Goal: Information Seeking & Learning: Learn about a topic

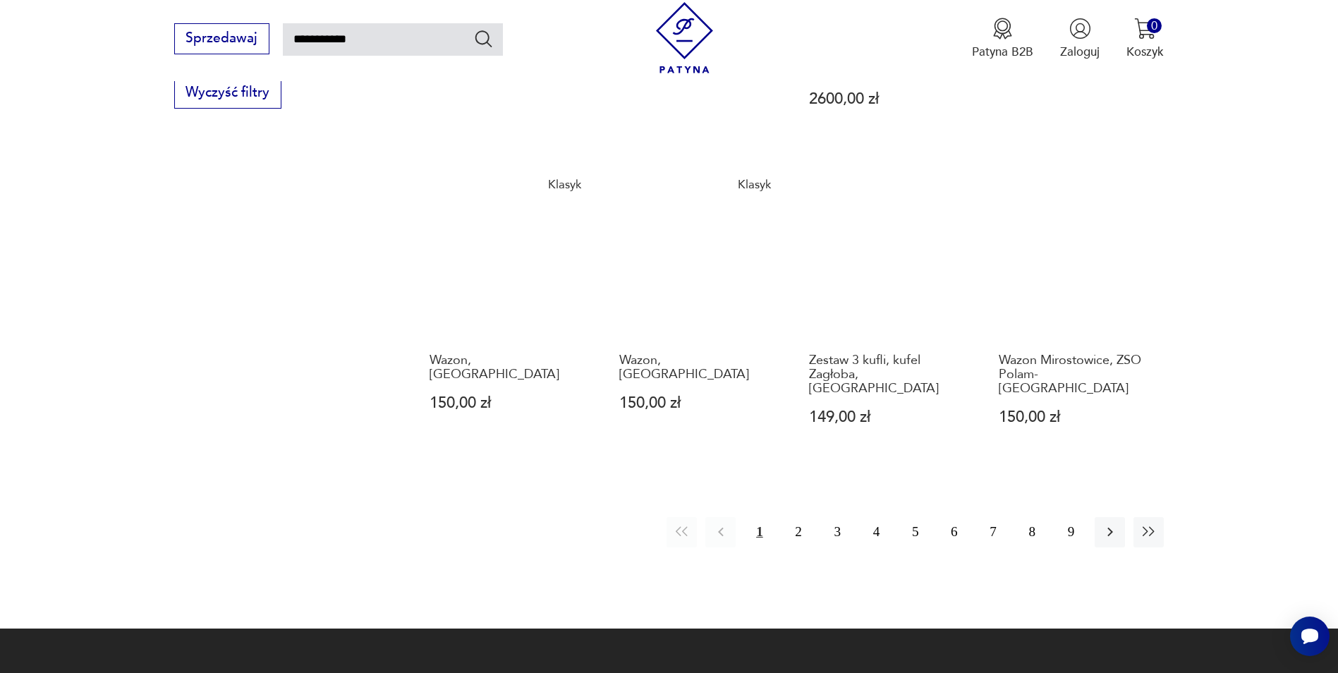
scroll to position [1209, 0]
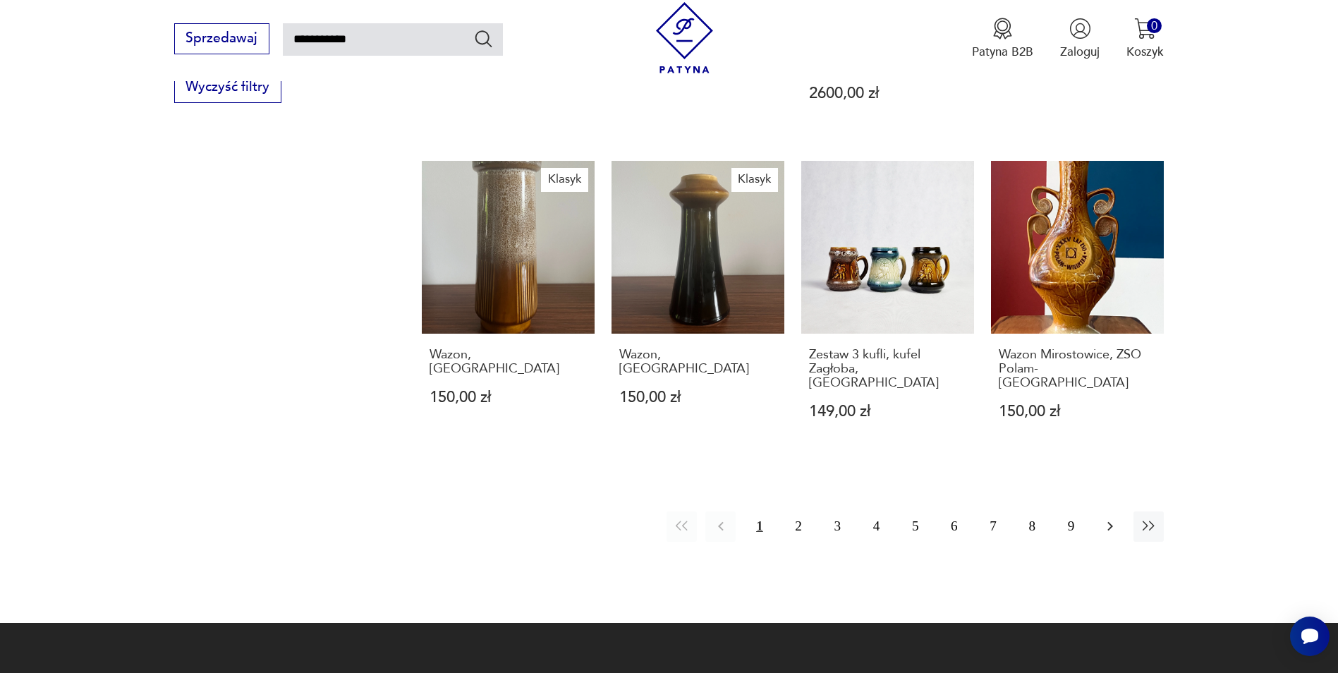
click at [1109, 518] on icon "button" at bounding box center [1109, 526] width 17 height 17
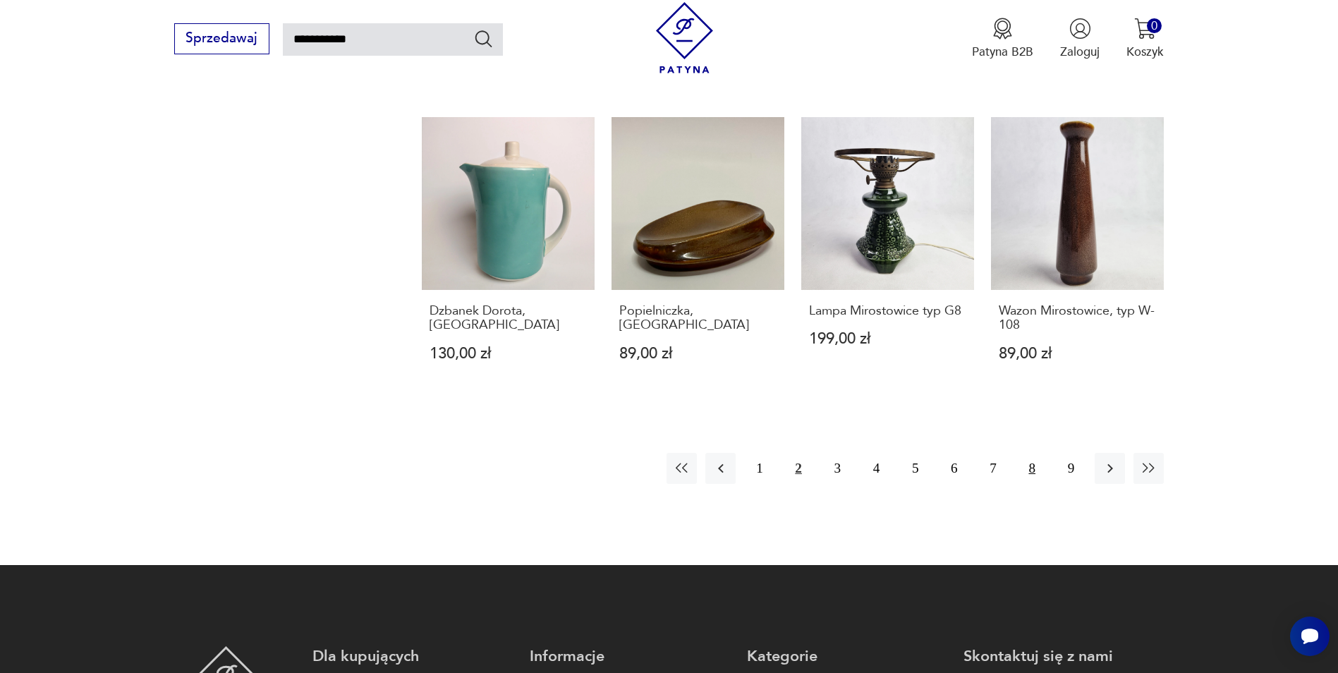
scroll to position [1280, 0]
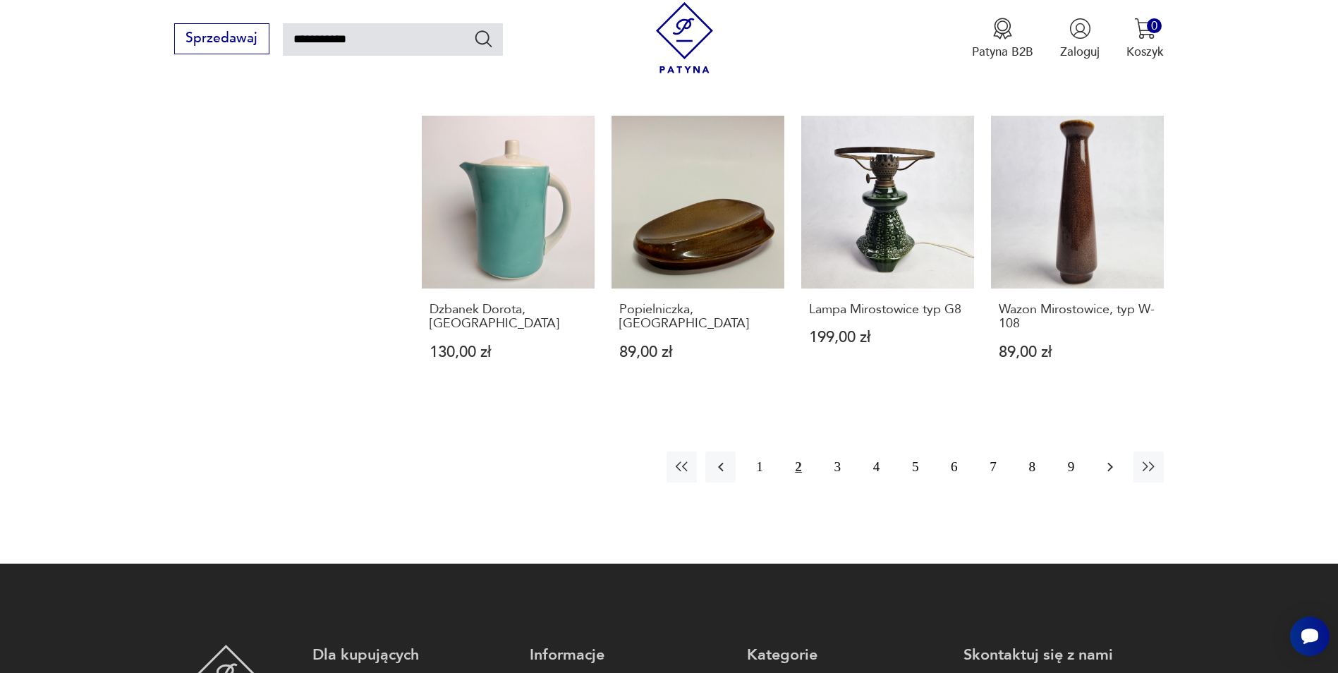
click at [1104, 458] on icon "button" at bounding box center [1109, 466] width 17 height 17
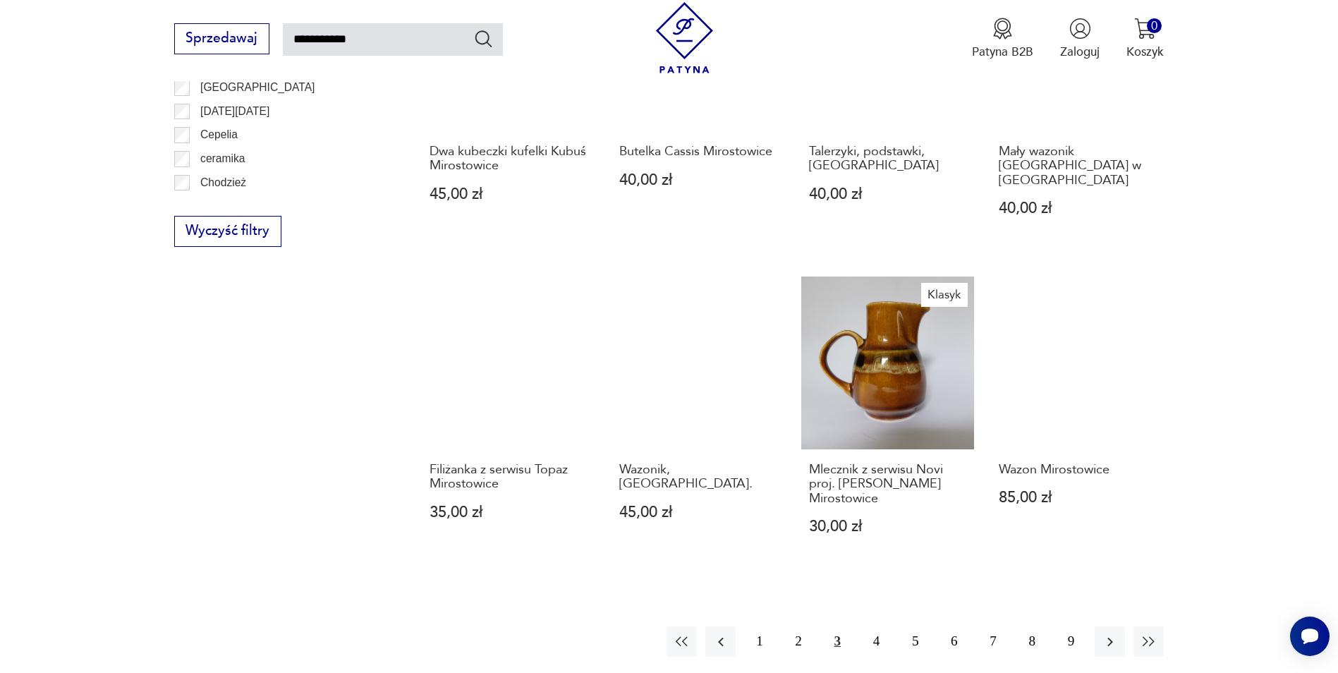
scroll to position [1068, 0]
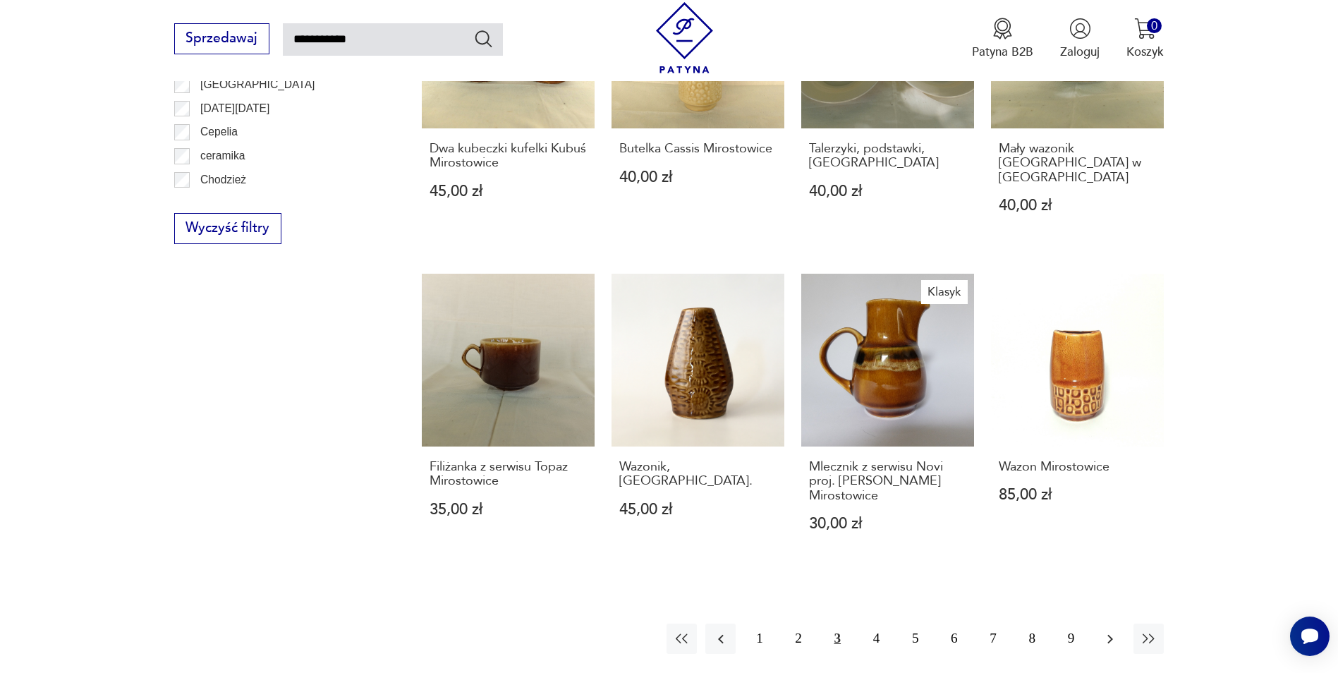
click at [1114, 630] on icon "button" at bounding box center [1109, 638] width 17 height 17
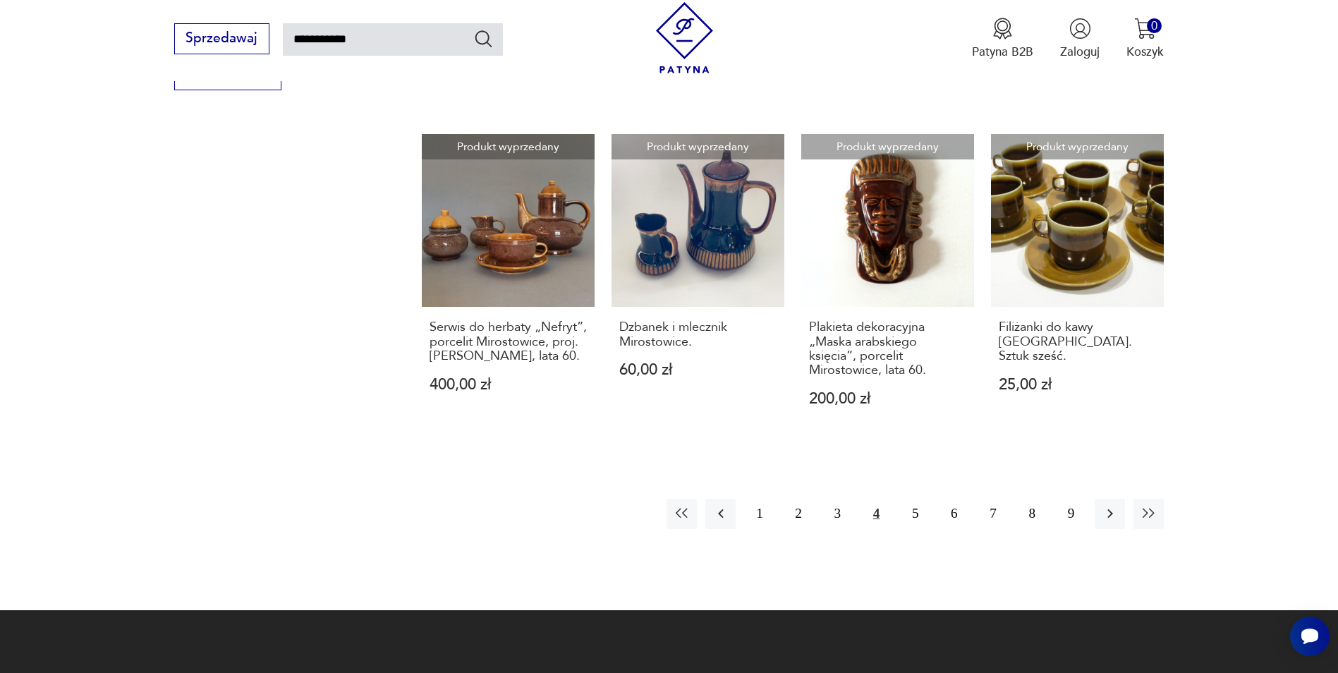
scroll to position [1280, 0]
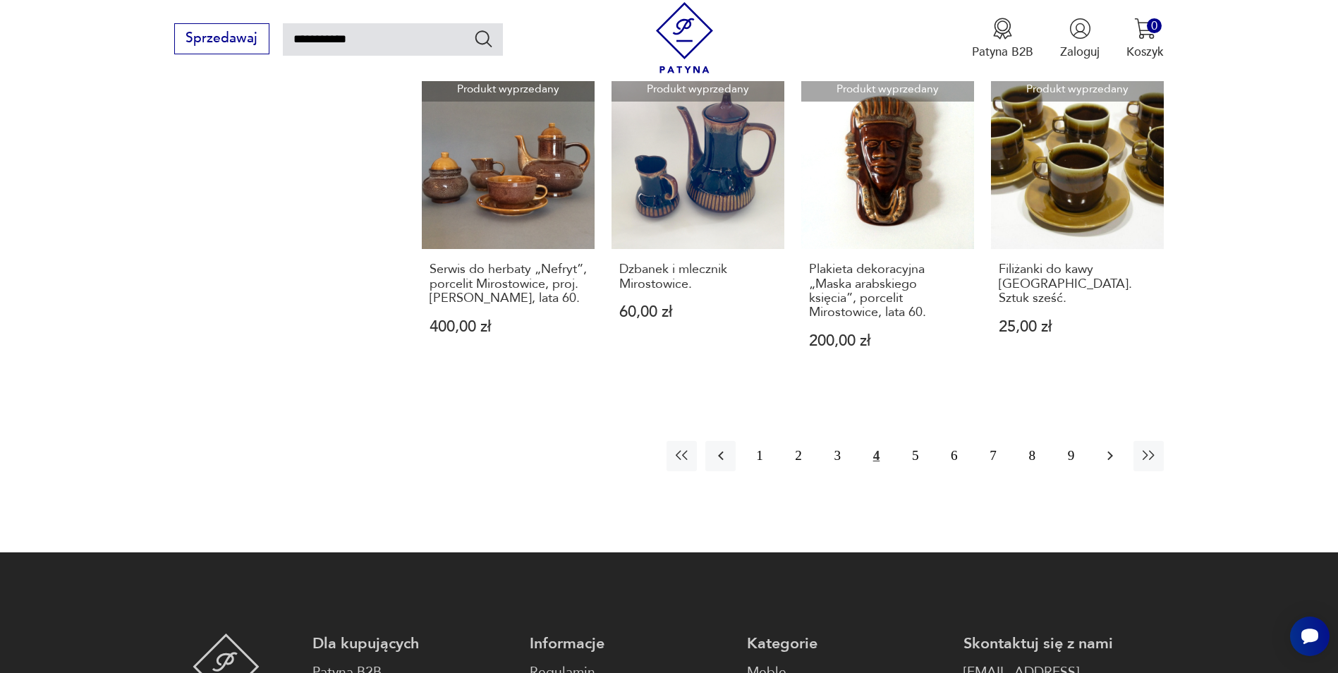
click at [1108, 447] on icon "button" at bounding box center [1109, 455] width 17 height 17
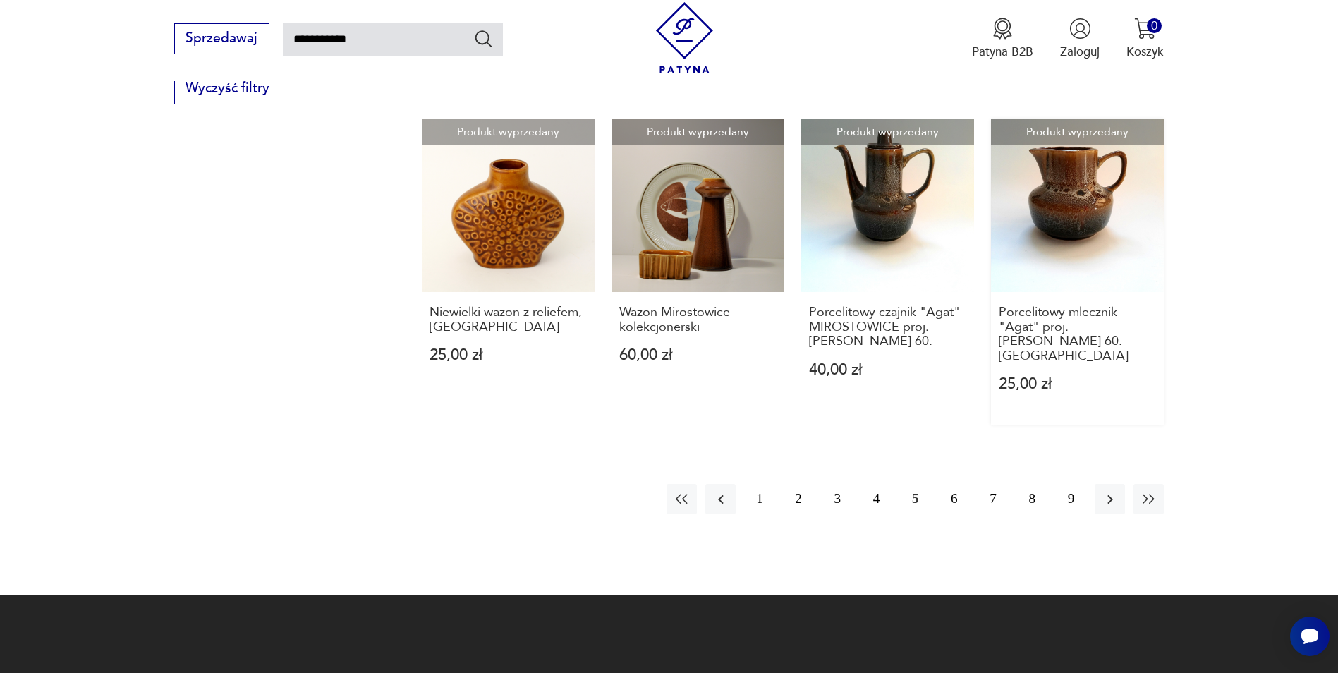
scroll to position [1209, 0]
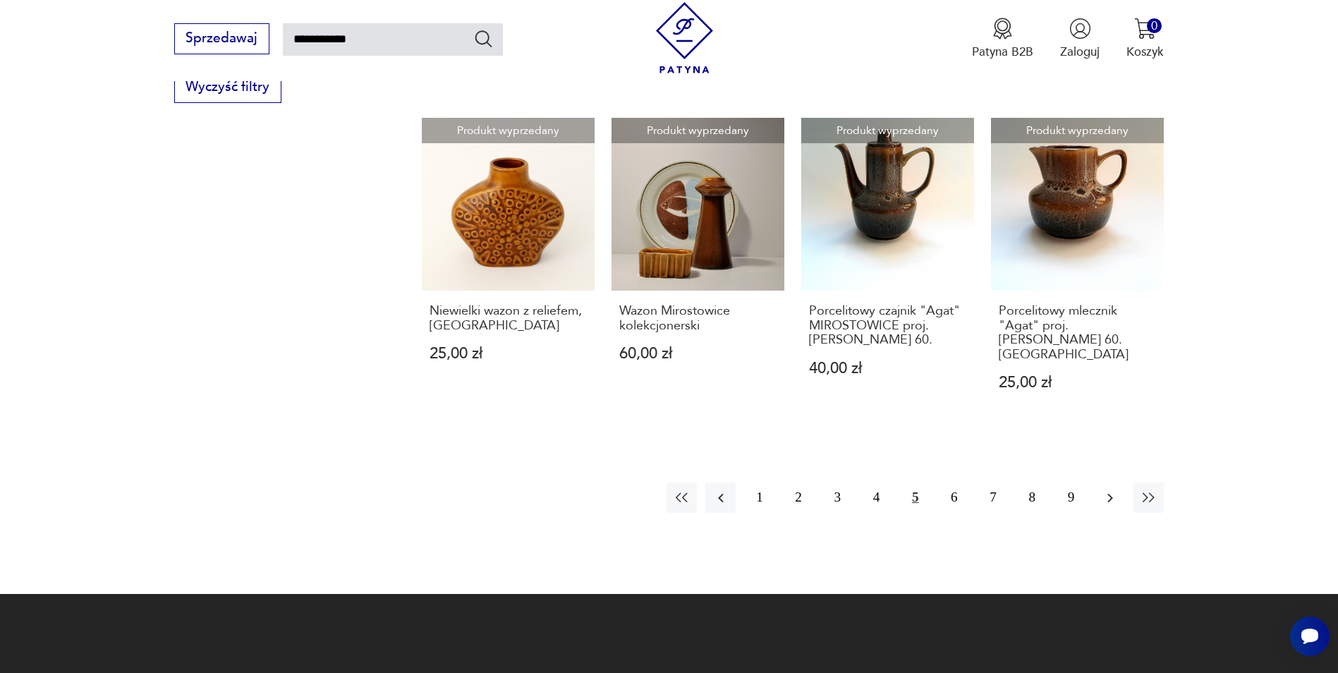
click at [1109, 493] on icon "button" at bounding box center [1110, 497] width 6 height 9
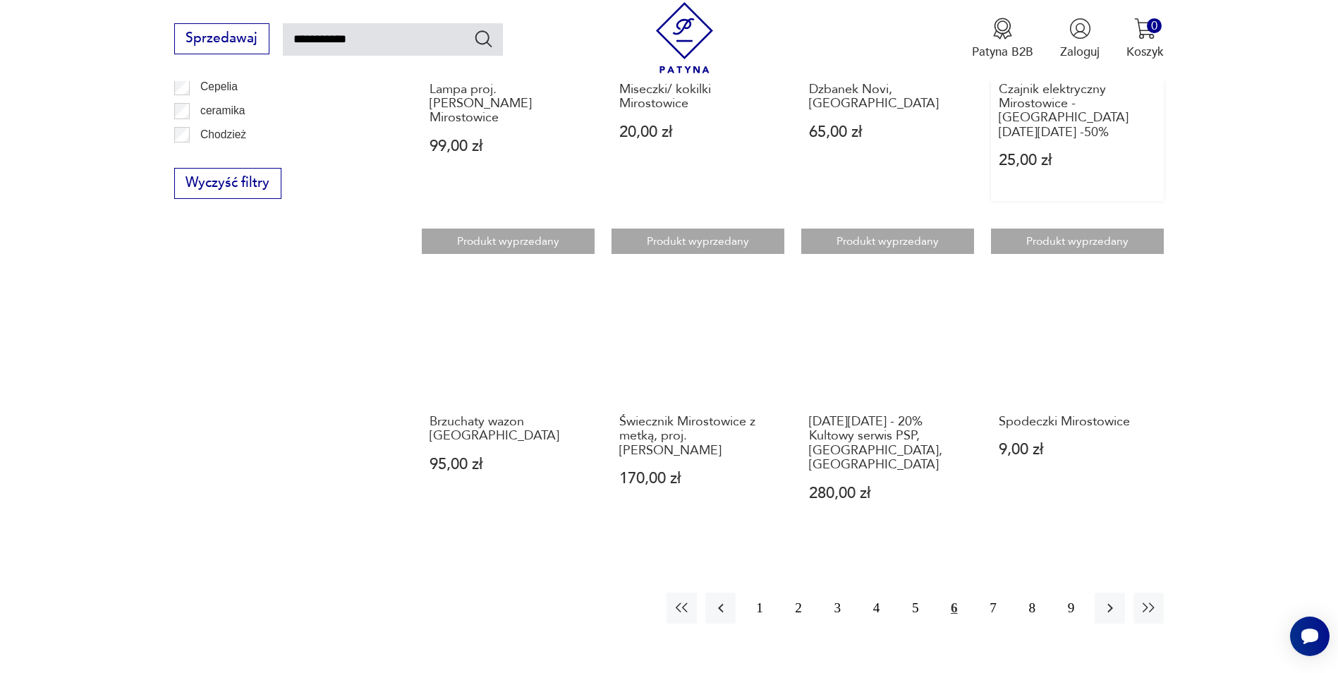
scroll to position [1139, 0]
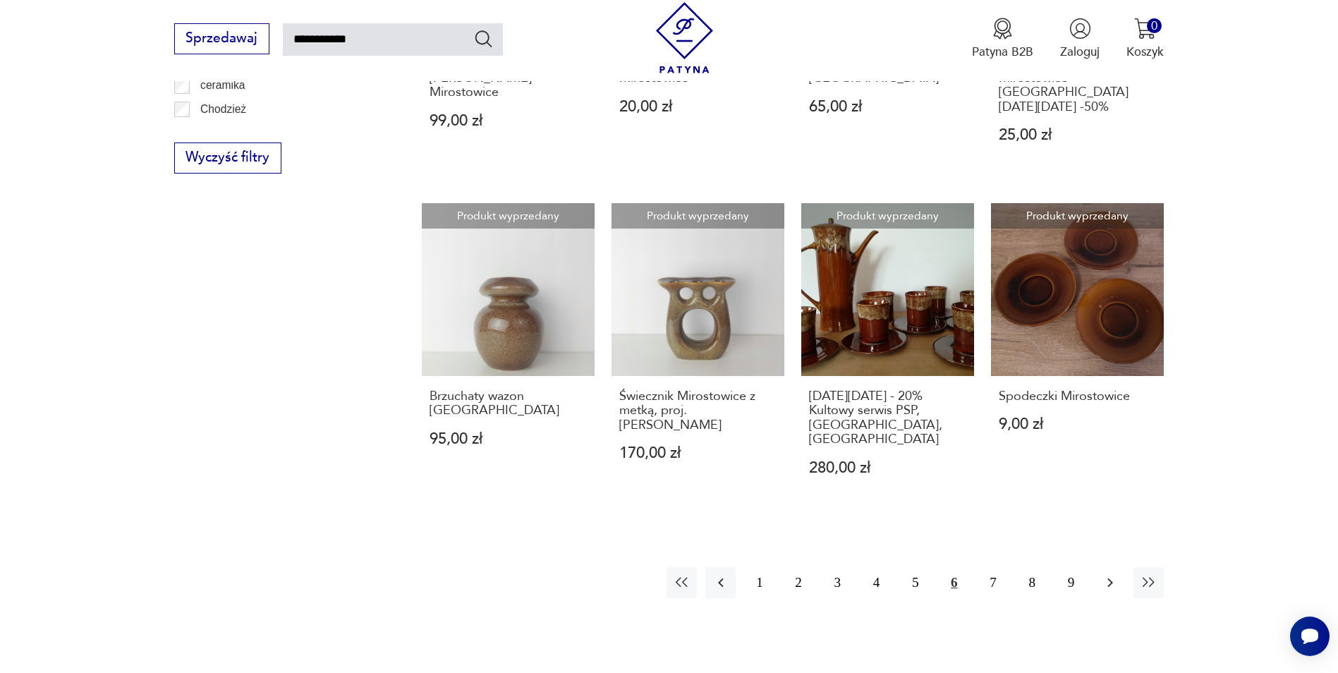
click at [1115, 574] on icon "button" at bounding box center [1109, 582] width 17 height 17
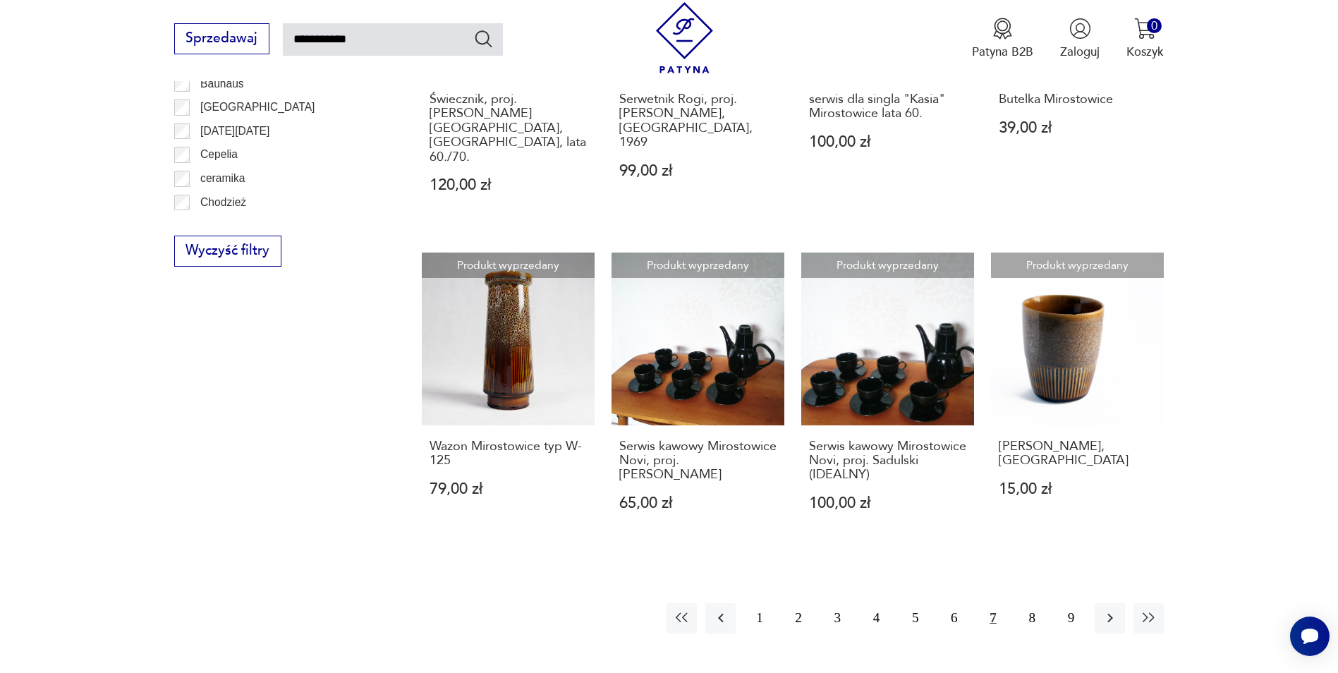
scroll to position [1068, 0]
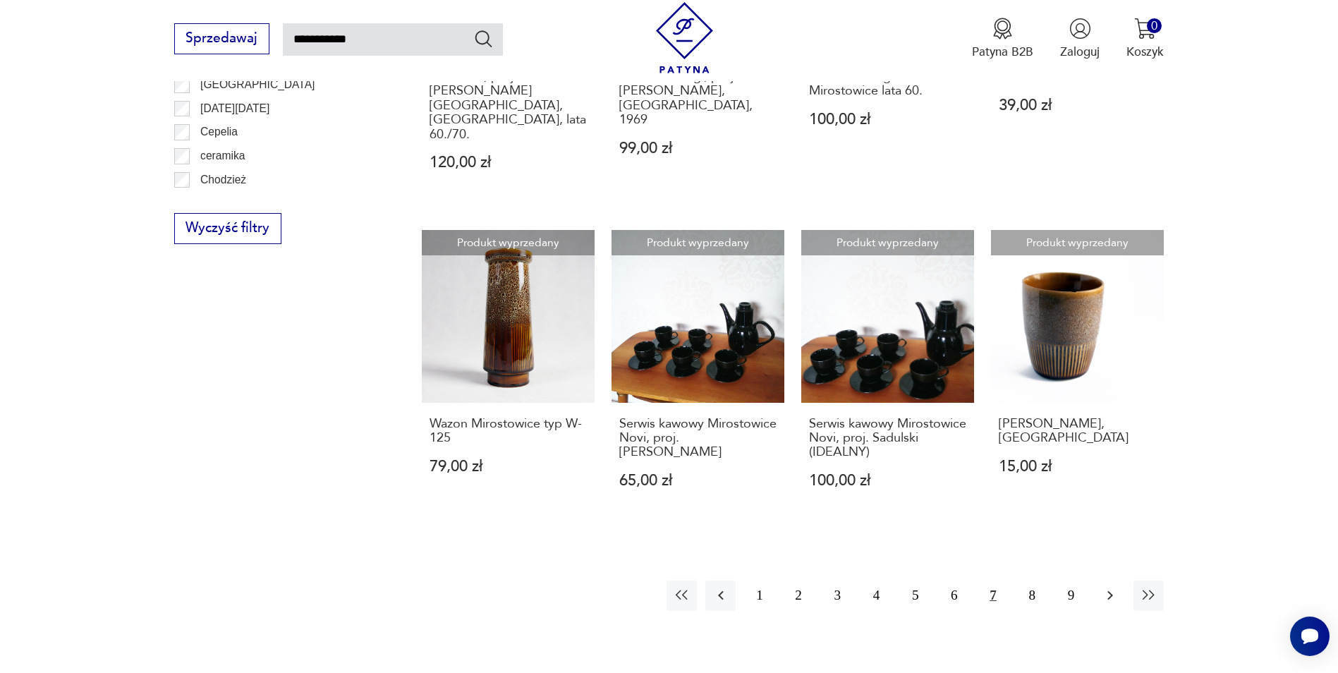
click at [1111, 587] on icon "button" at bounding box center [1109, 595] width 17 height 17
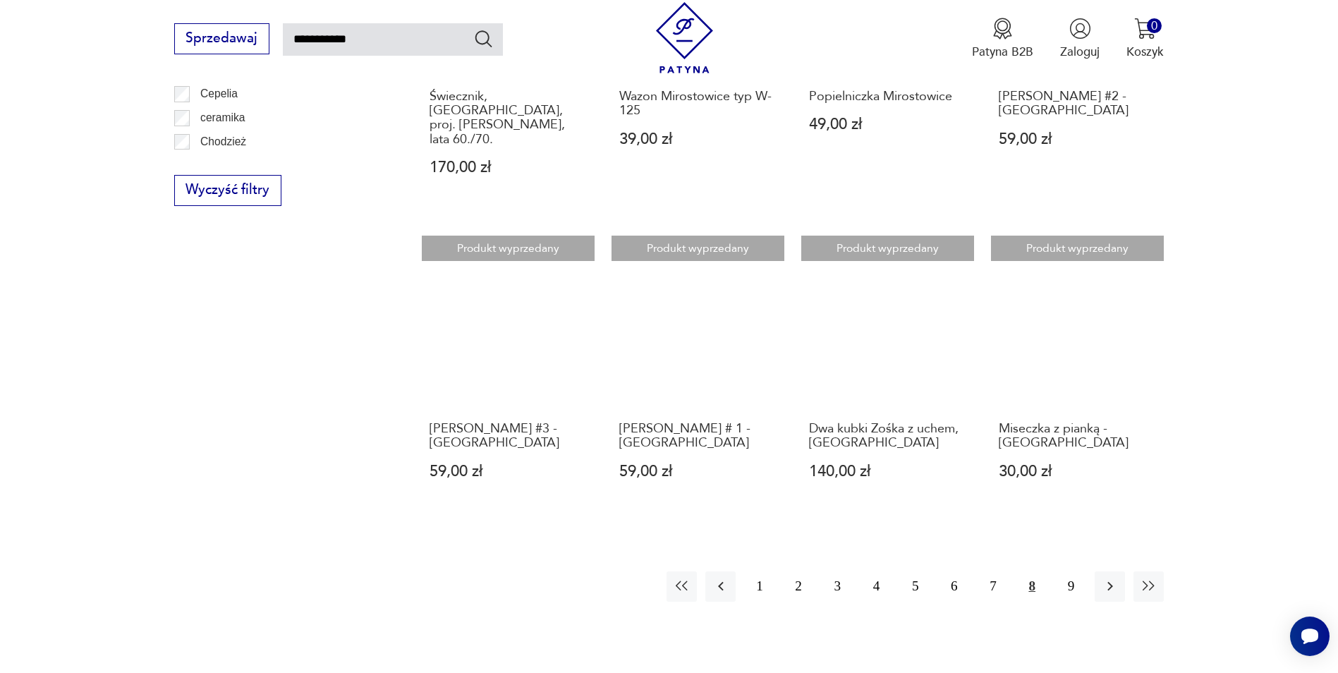
scroll to position [1139, 0]
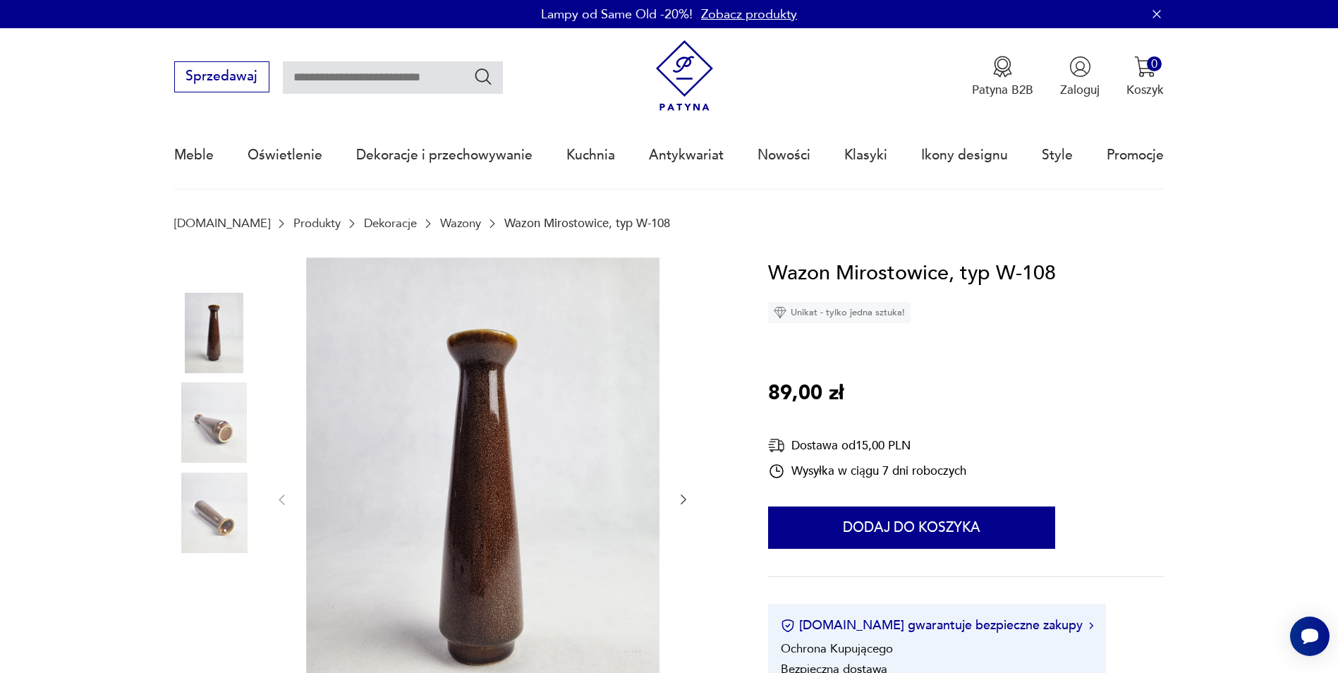
scroll to position [282, 0]
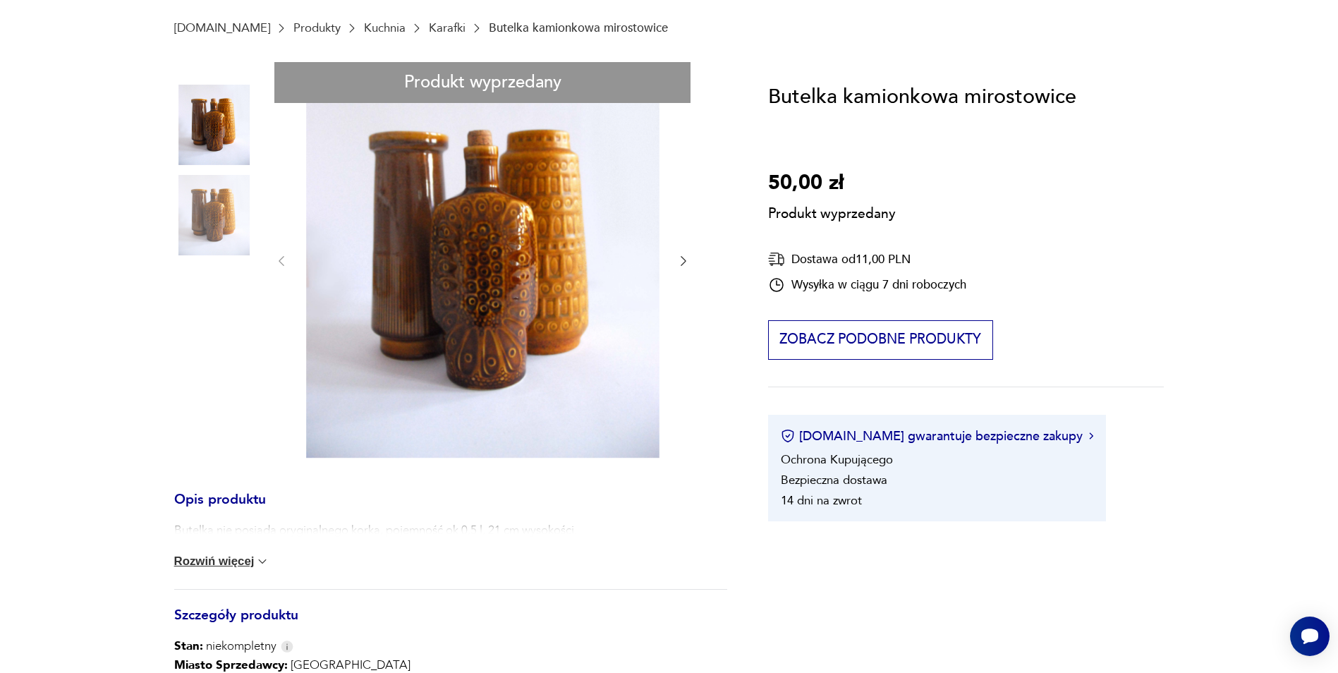
scroll to position [212, 0]
